Goal: Task Accomplishment & Management: Manage account settings

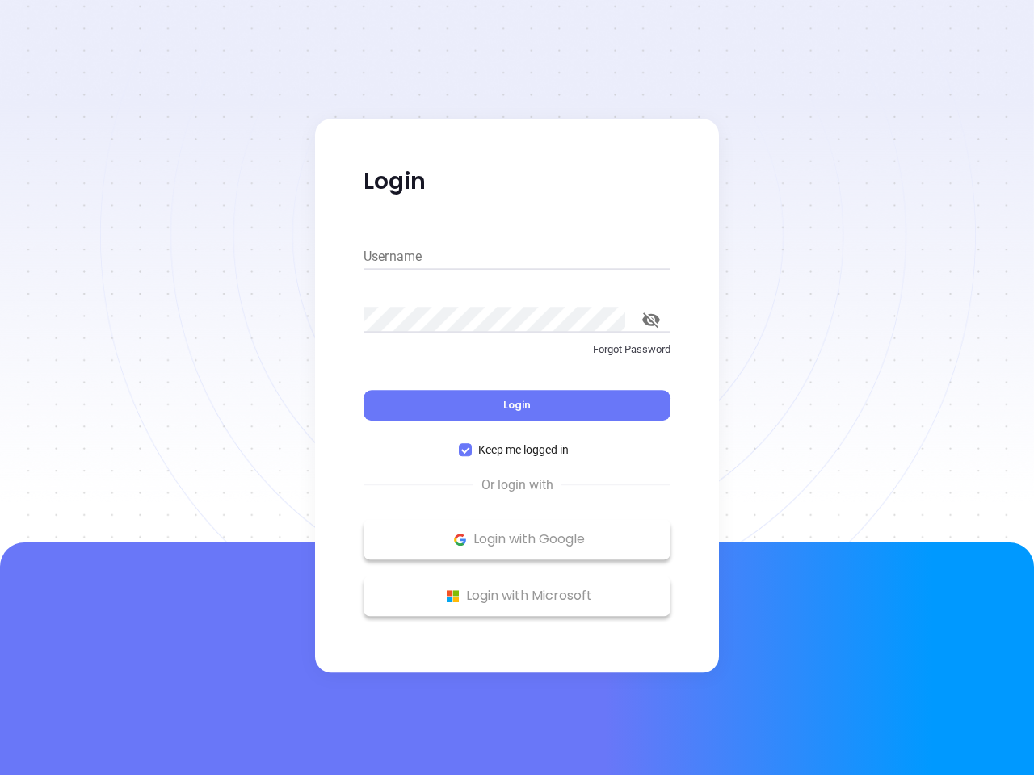
click at [517, 388] on div "Login" at bounding box center [516, 396] width 307 height 50
click at [517, 257] on input "Username" at bounding box center [516, 257] width 307 height 26
click at [651, 320] on icon "toggle password visibility" at bounding box center [651, 320] width 18 height 15
click at [517, 405] on span "Login" at bounding box center [516, 405] width 27 height 14
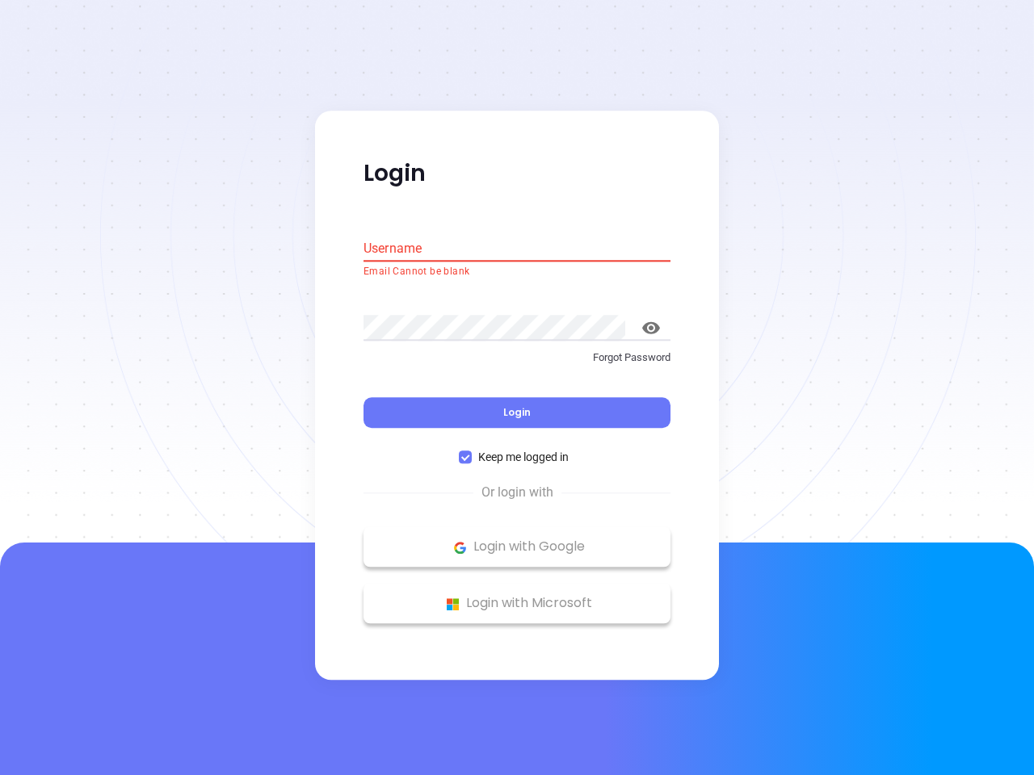
click at [517, 450] on span "Keep me logged in" at bounding box center [523, 458] width 103 height 18
click at [472, 451] on input "Keep me logged in" at bounding box center [465, 457] width 13 height 13
checkbox input "false"
click at [517, 539] on p "Login with Google" at bounding box center [516, 547] width 291 height 24
click at [517, 596] on p "Login with Microsoft" at bounding box center [516, 604] width 291 height 24
